Goal: Task Accomplishment & Management: Manage account settings

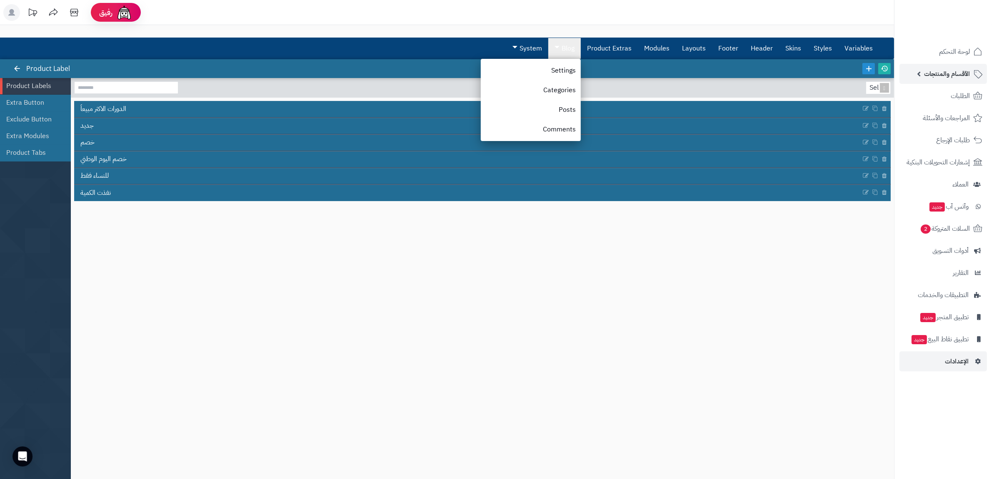
click at [966, 83] on link "الأقسام والمنتجات" at bounding box center [944, 74] width 88 height 20
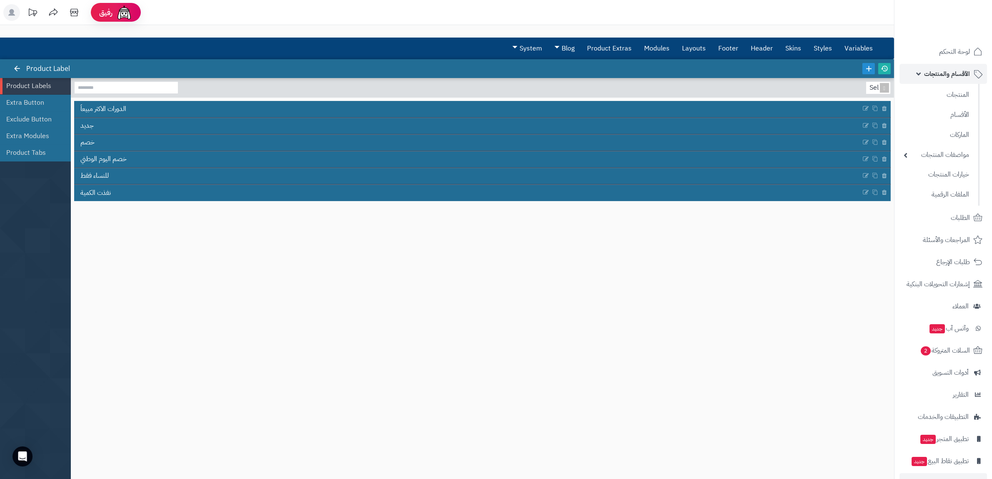
click at [955, 74] on span "الأقسام والمنتجات" at bounding box center [947, 74] width 46 height 12
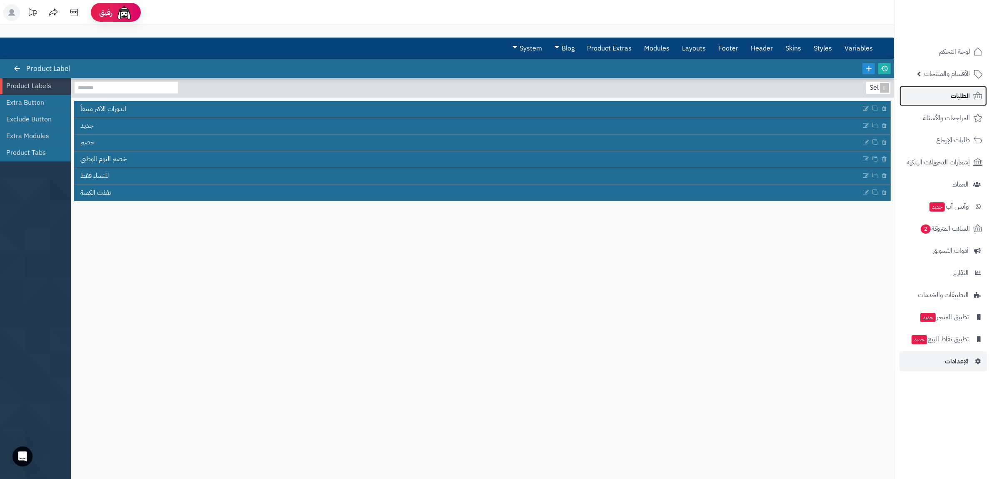
click at [958, 95] on span "الطلبات" at bounding box center [960, 96] width 19 height 12
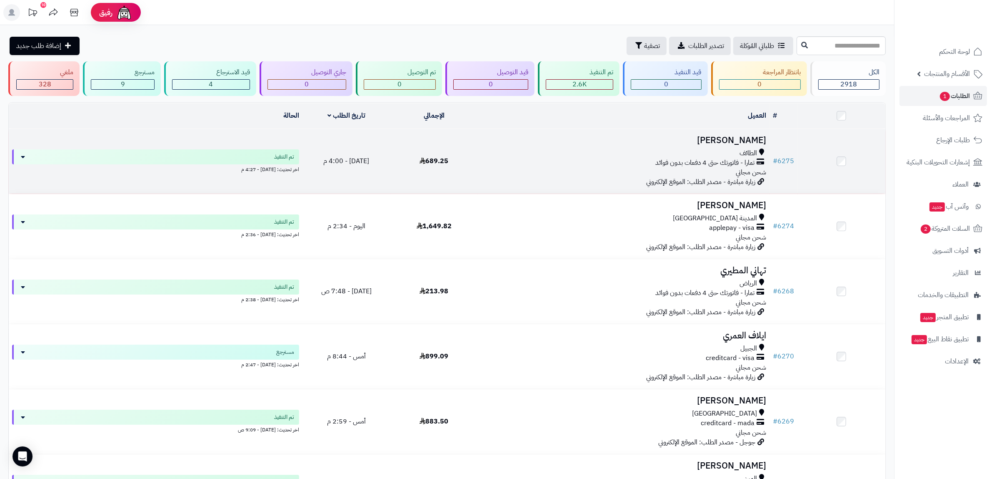
click at [619, 167] on div "الطائف تمارا - فاتورتك حتى 4 دفعات بدون فوائد شحن مجاني" at bounding box center [624, 162] width 286 height 29
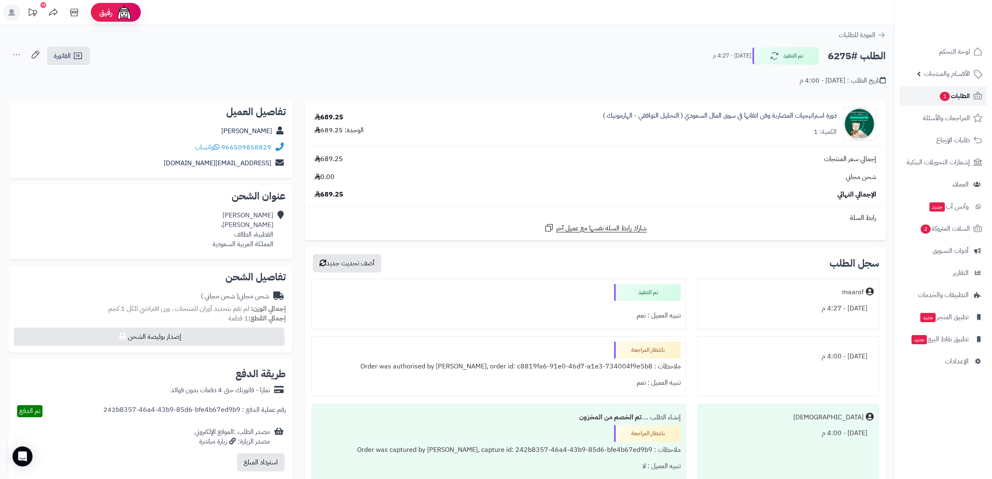
click at [956, 93] on span "الطلبات 1" at bounding box center [955, 96] width 31 height 12
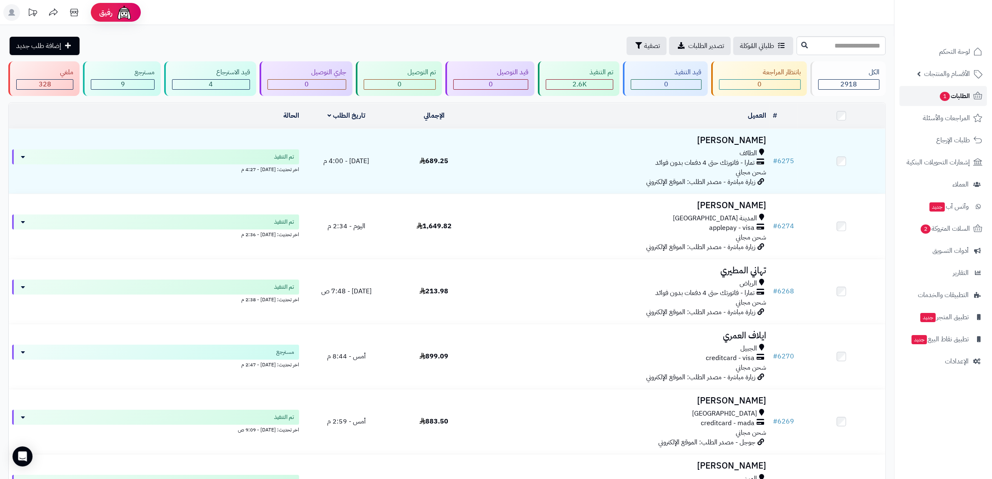
click at [956, 96] on span "الطلبات 1" at bounding box center [955, 96] width 31 height 12
click at [959, 91] on span "الطلبات 1" at bounding box center [955, 96] width 31 height 12
click at [958, 51] on span "لوحة التحكم" at bounding box center [955, 52] width 30 height 12
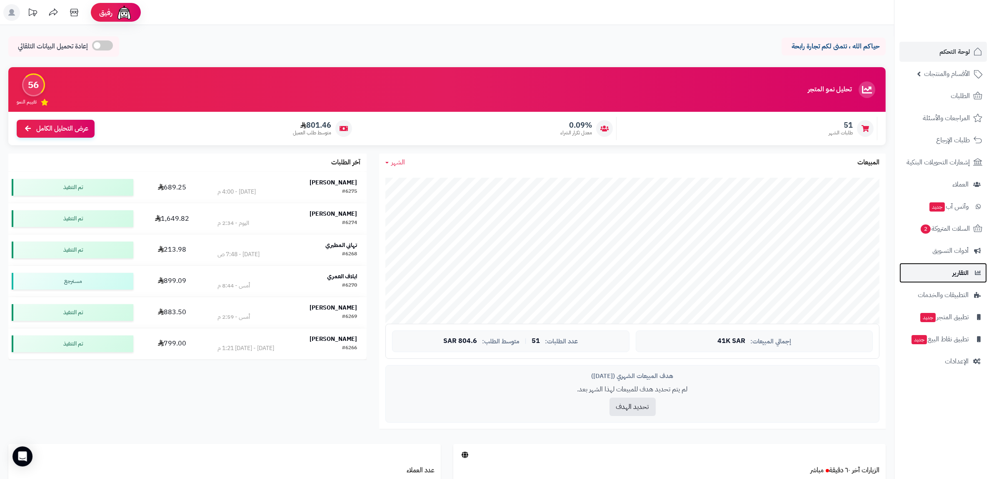
click at [957, 276] on span "التقارير" at bounding box center [961, 273] width 16 height 12
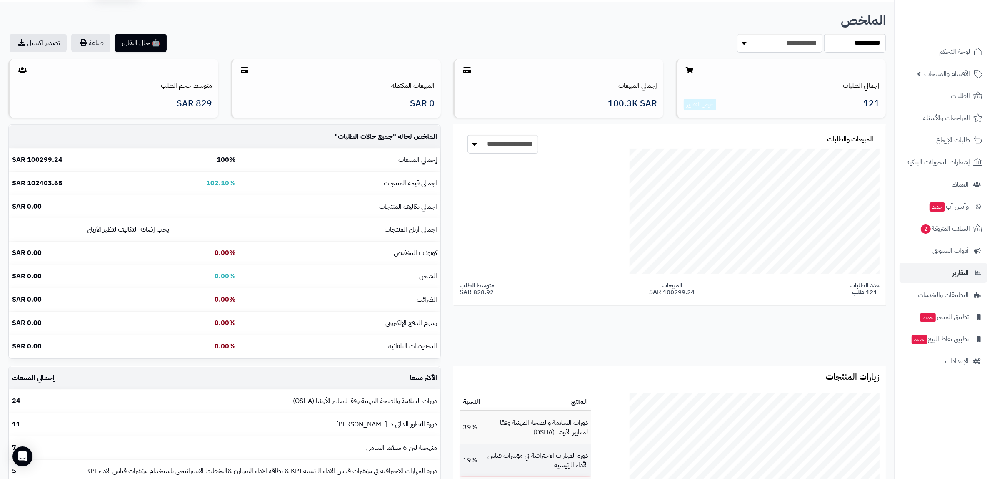
scroll to position [52, 0]
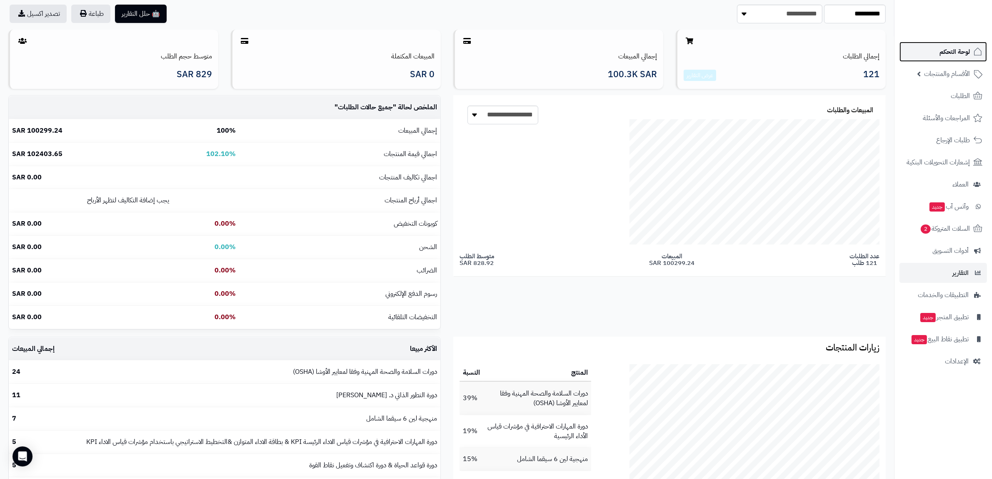
click at [955, 45] on link "لوحة التحكم" at bounding box center [944, 52] width 88 height 20
